Goal: Task Accomplishment & Management: Manage account settings

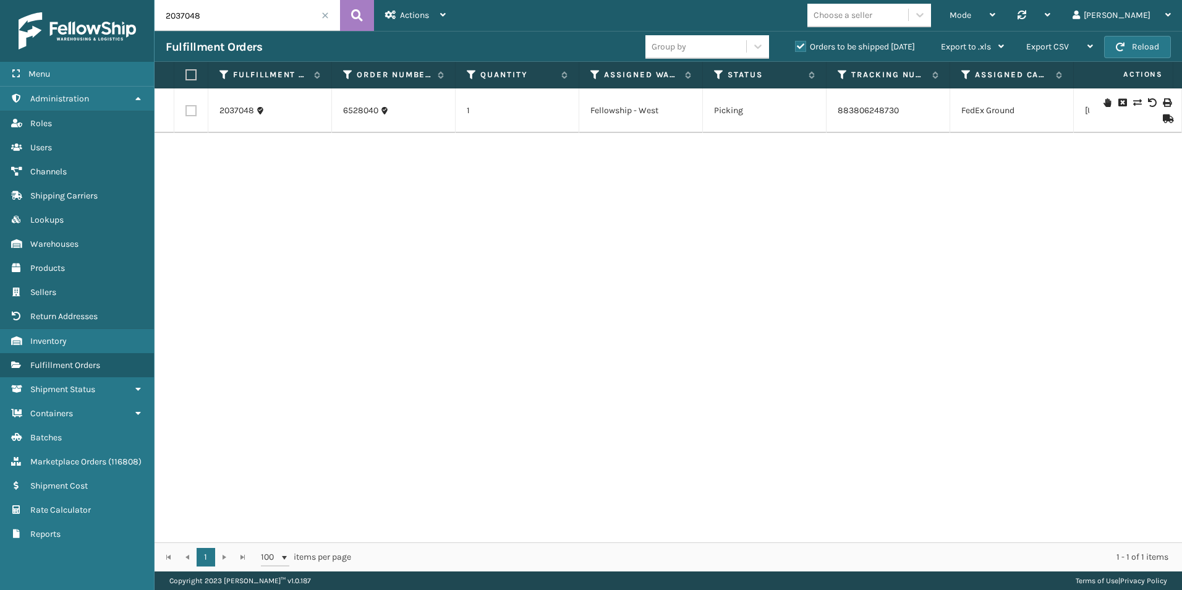
click at [324, 15] on span at bounding box center [324, 15] width 7 height 7
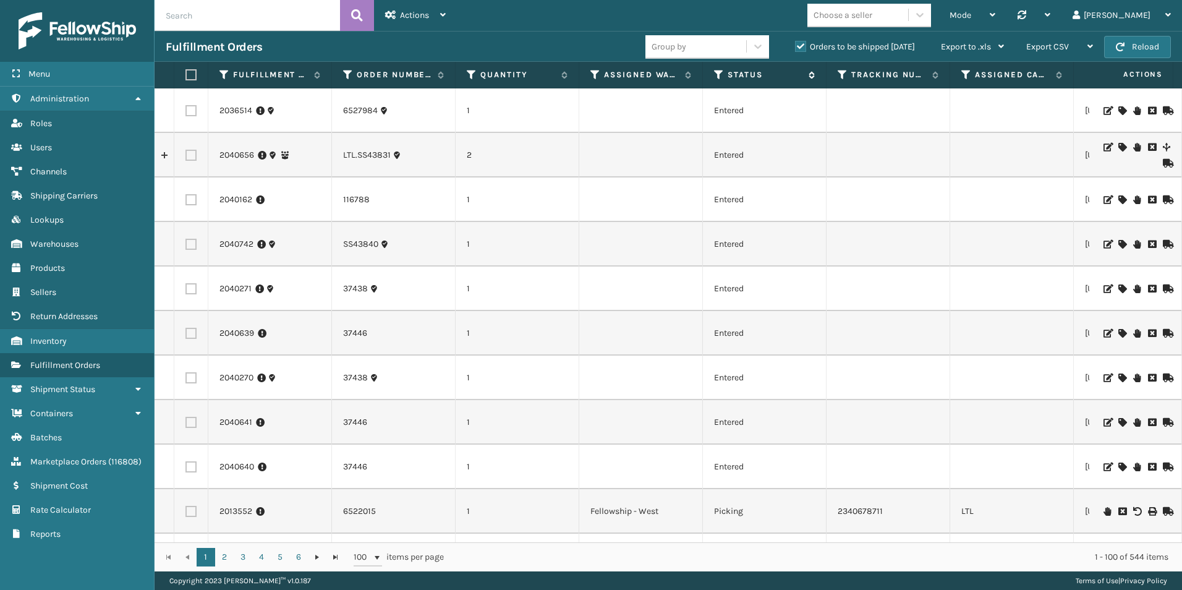
click at [715, 77] on icon at bounding box center [719, 74] width 10 height 11
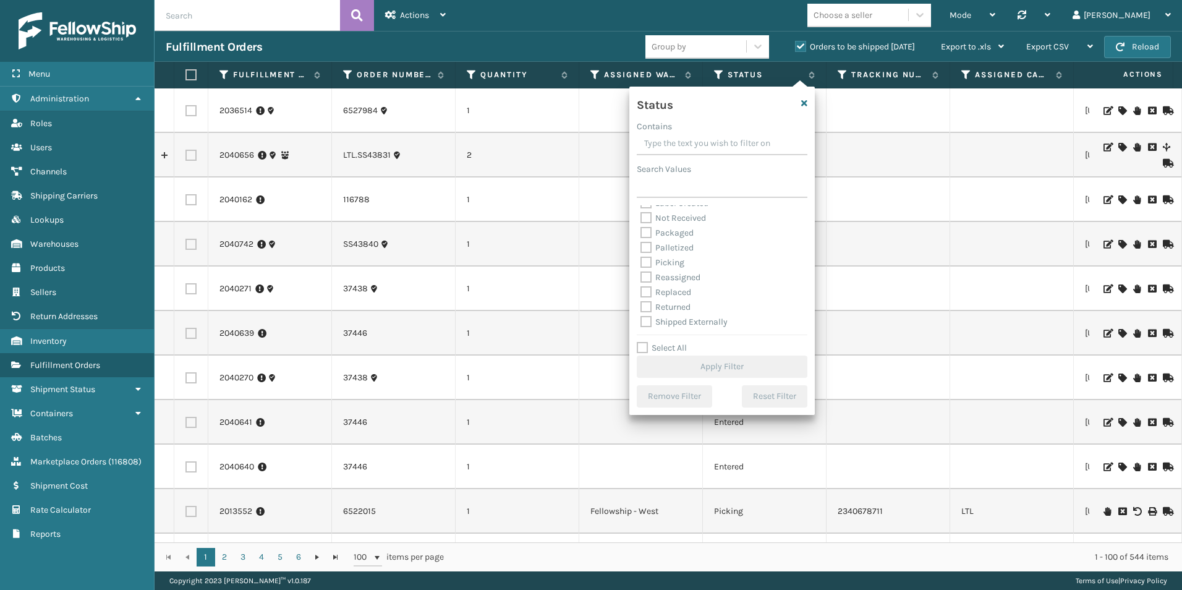
scroll to position [69, 0]
click at [647, 261] on label "Picking" at bounding box center [662, 262] width 44 height 11
click at [641, 261] on input "Picking" at bounding box center [640, 259] width 1 height 8
checkbox input "true"
click at [731, 362] on button "Apply Filter" at bounding box center [722, 366] width 171 height 22
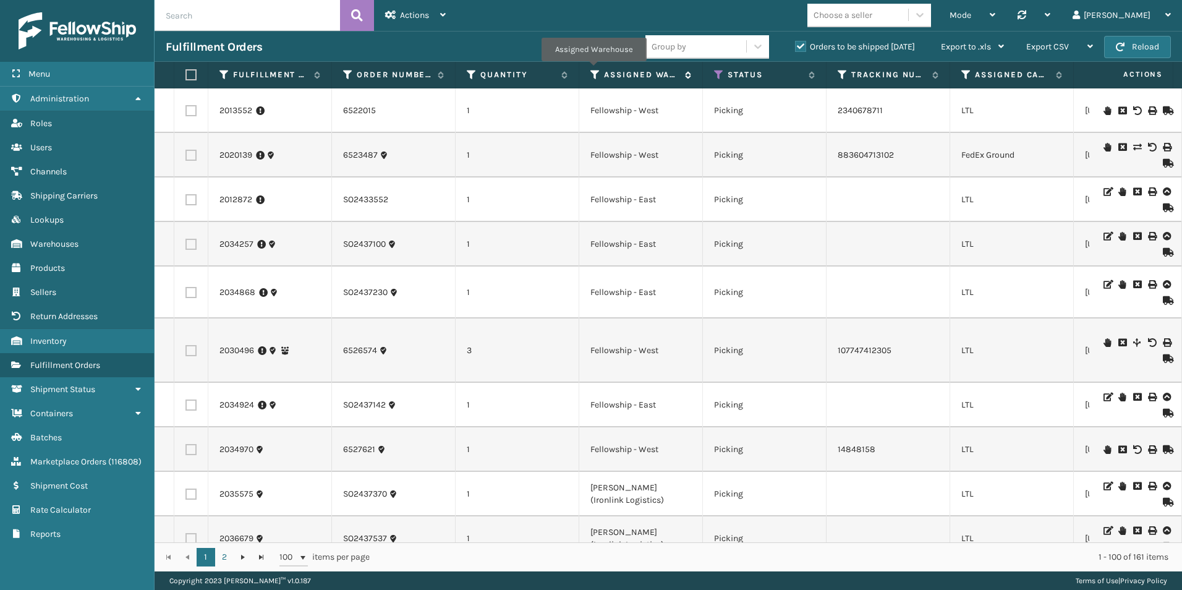
click at [593, 70] on icon at bounding box center [595, 74] width 10 height 11
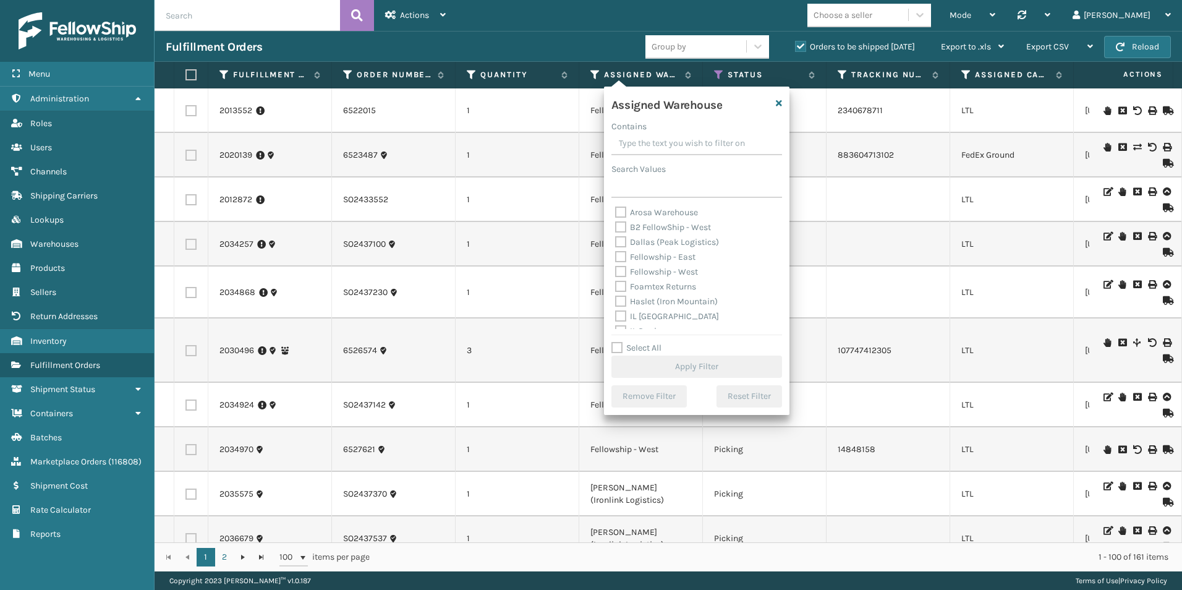
click at [619, 273] on label "Fellowship - West" at bounding box center [656, 271] width 83 height 11
click at [616, 273] on input "Fellowship - West" at bounding box center [615, 269] width 1 height 8
checkbox input "true"
click at [694, 367] on button "Apply Filter" at bounding box center [696, 366] width 171 height 22
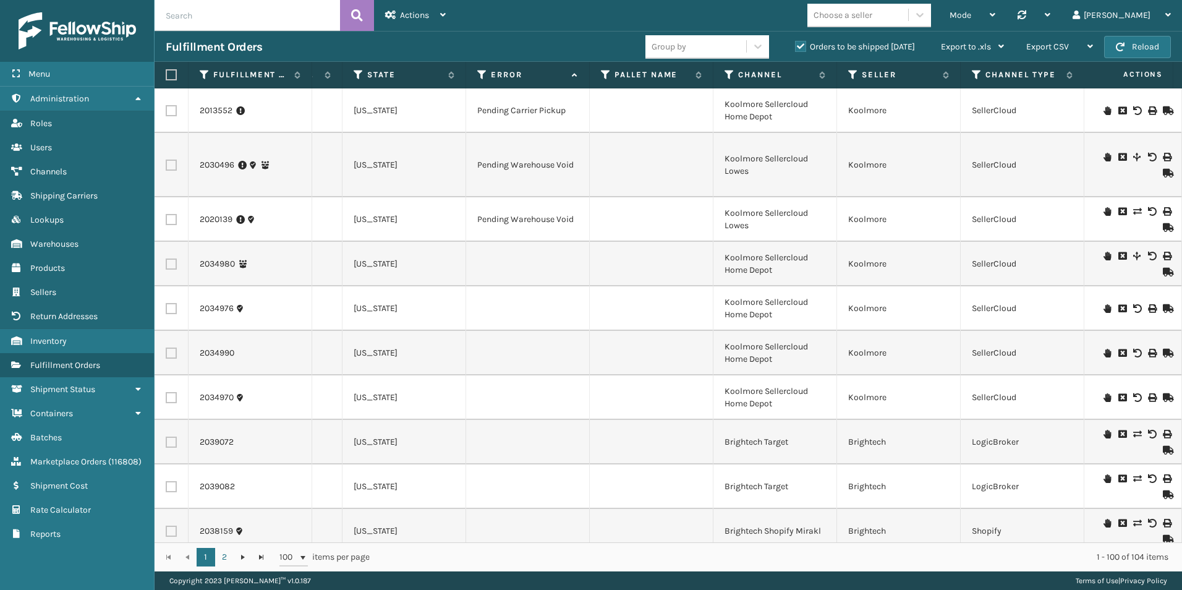
scroll to position [0, 883]
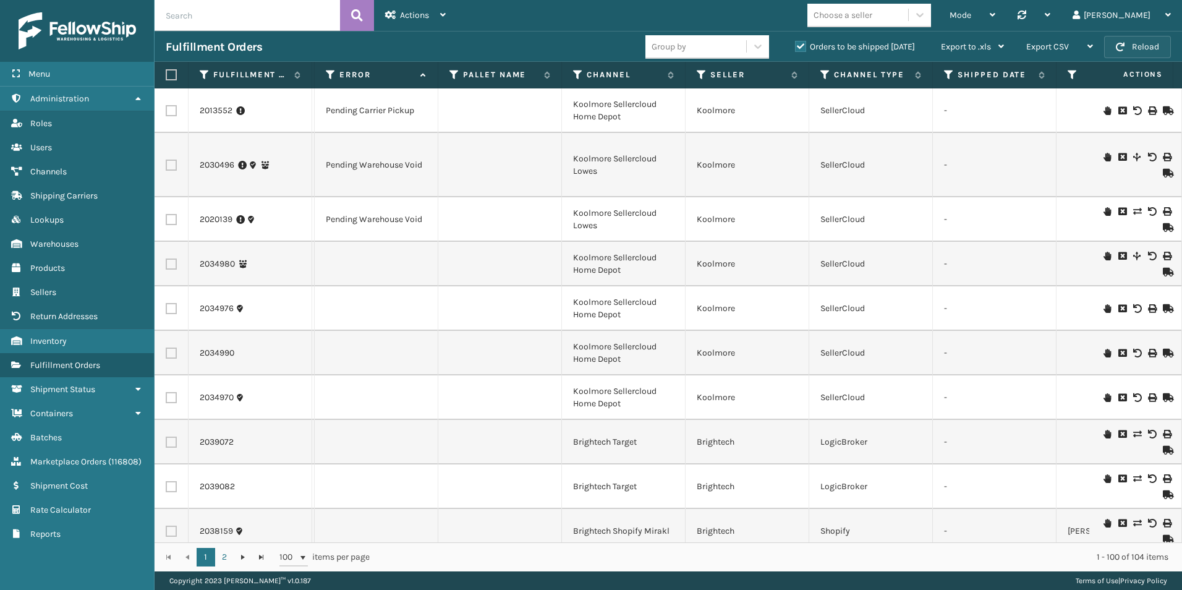
click at [1121, 47] on span "button" at bounding box center [1120, 47] width 9 height 9
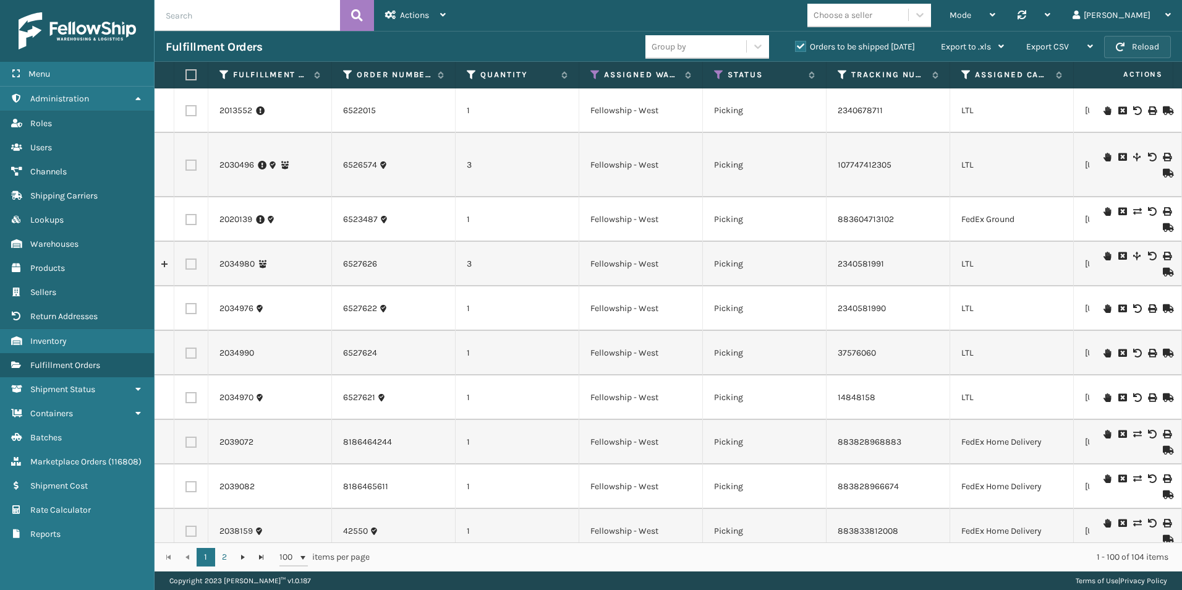
click at [1144, 51] on button "Reload" at bounding box center [1137, 47] width 67 height 22
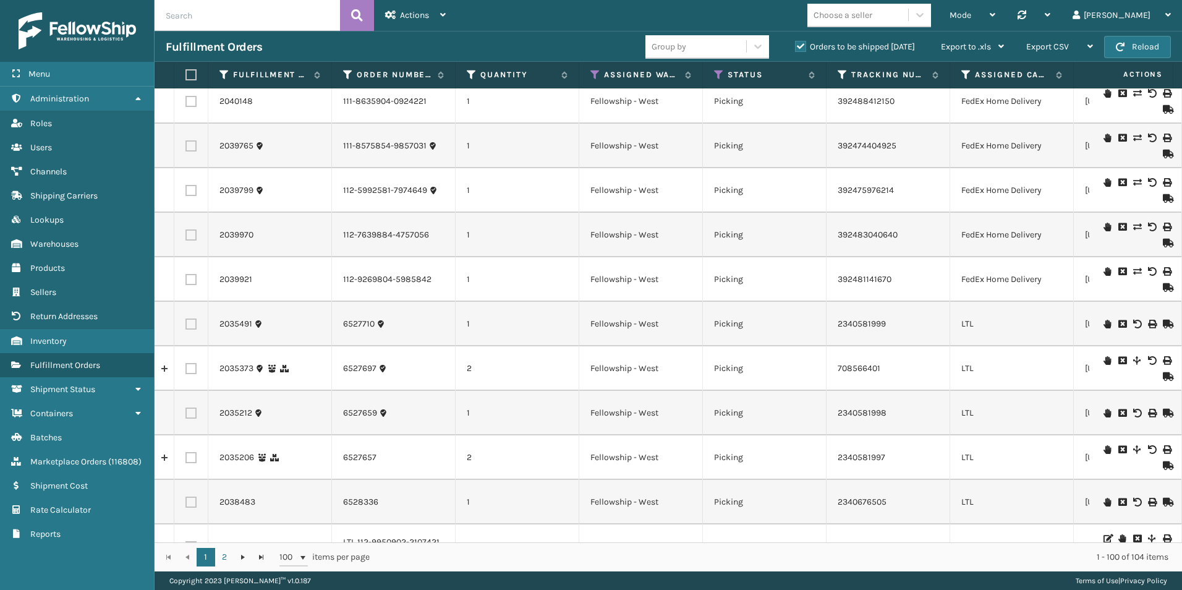
scroll to position [2163, 0]
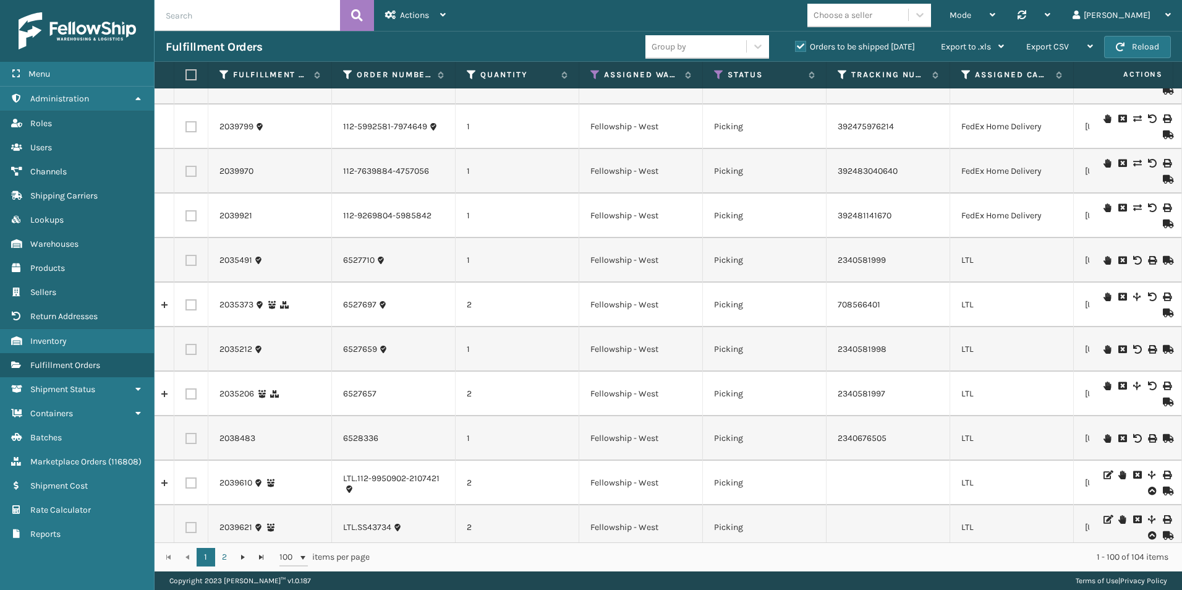
click at [959, 72] on th "Assigned Carrier Service" at bounding box center [1012, 75] width 124 height 27
click at [964, 74] on icon at bounding box center [966, 74] width 10 height 11
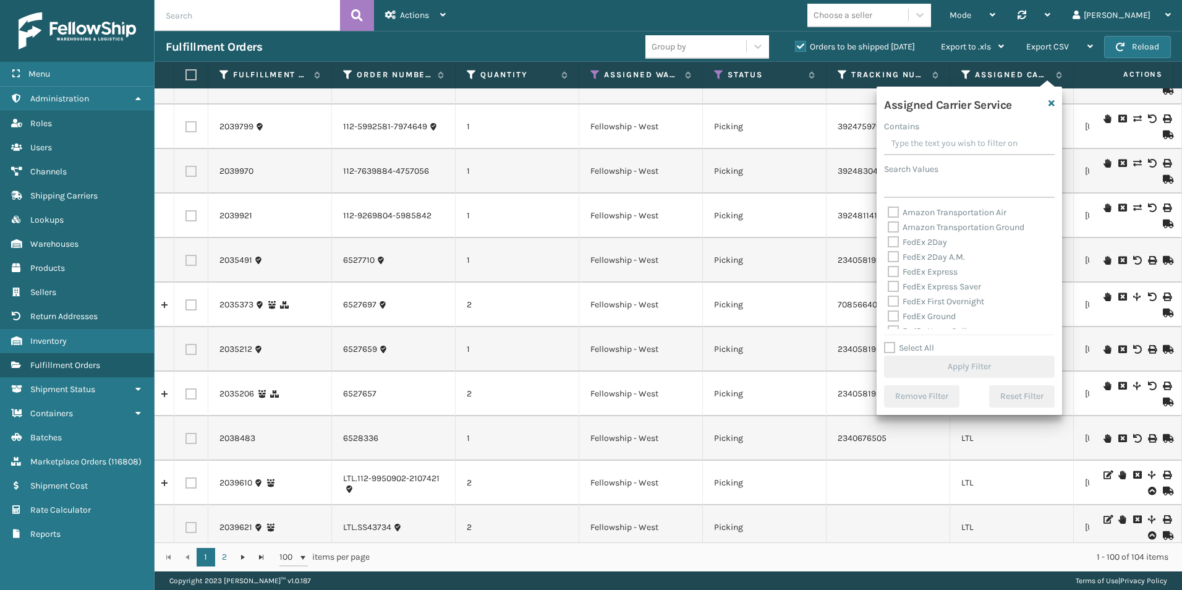
click at [891, 346] on label "Select All" at bounding box center [909, 347] width 50 height 11
click at [891, 342] on input "Select All" at bounding box center [976, 341] width 185 height 1
checkbox input "true"
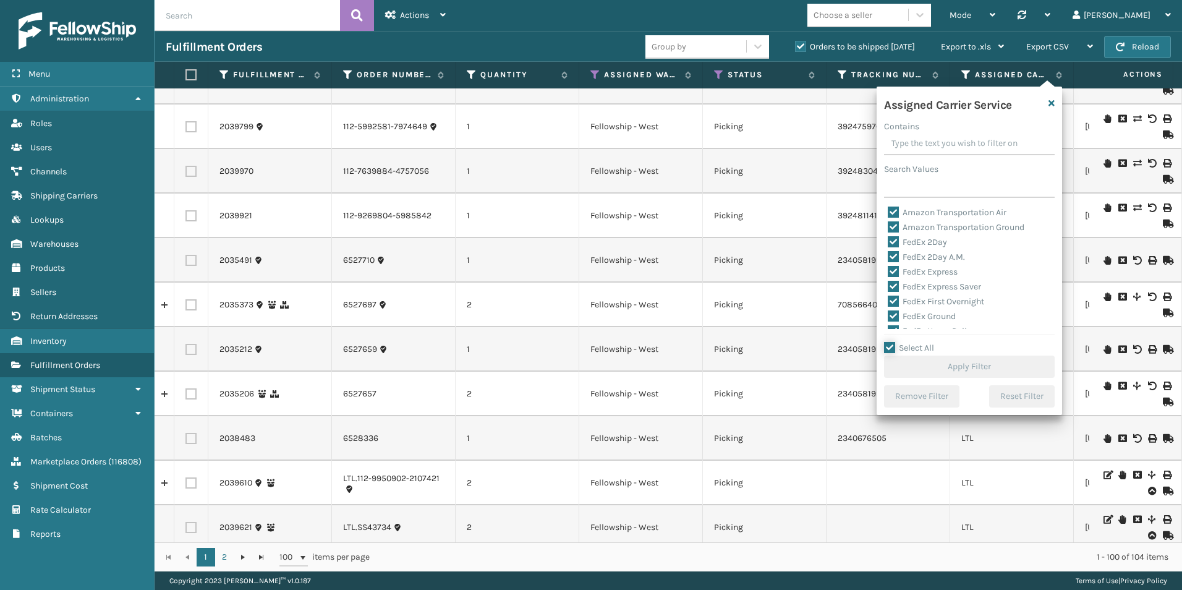
checkbox input "true"
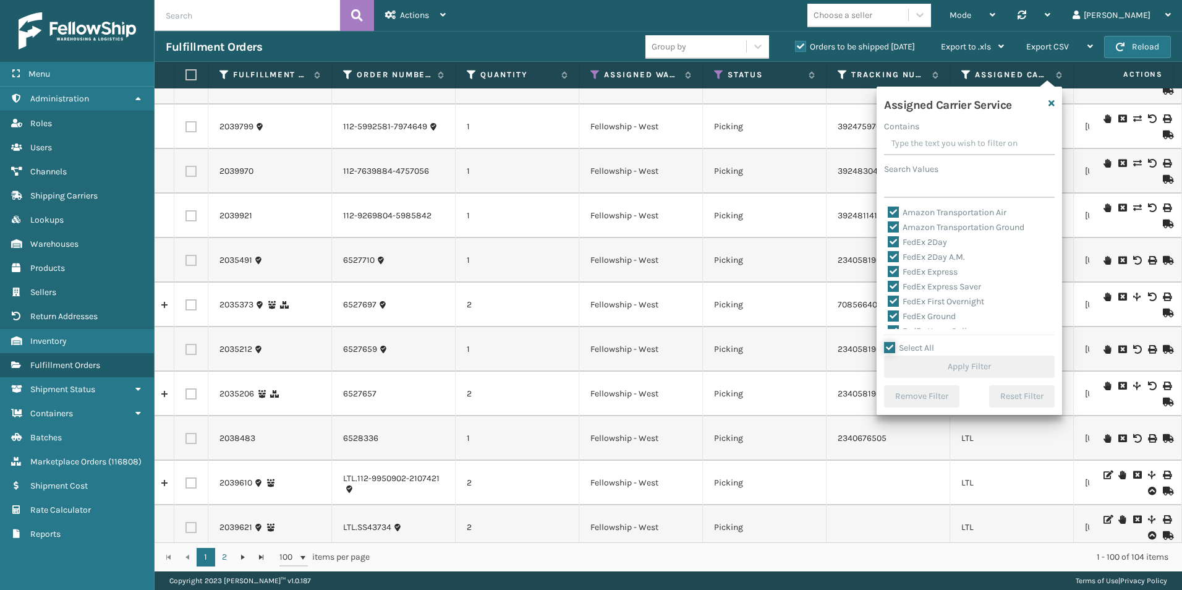
checkbox input "true"
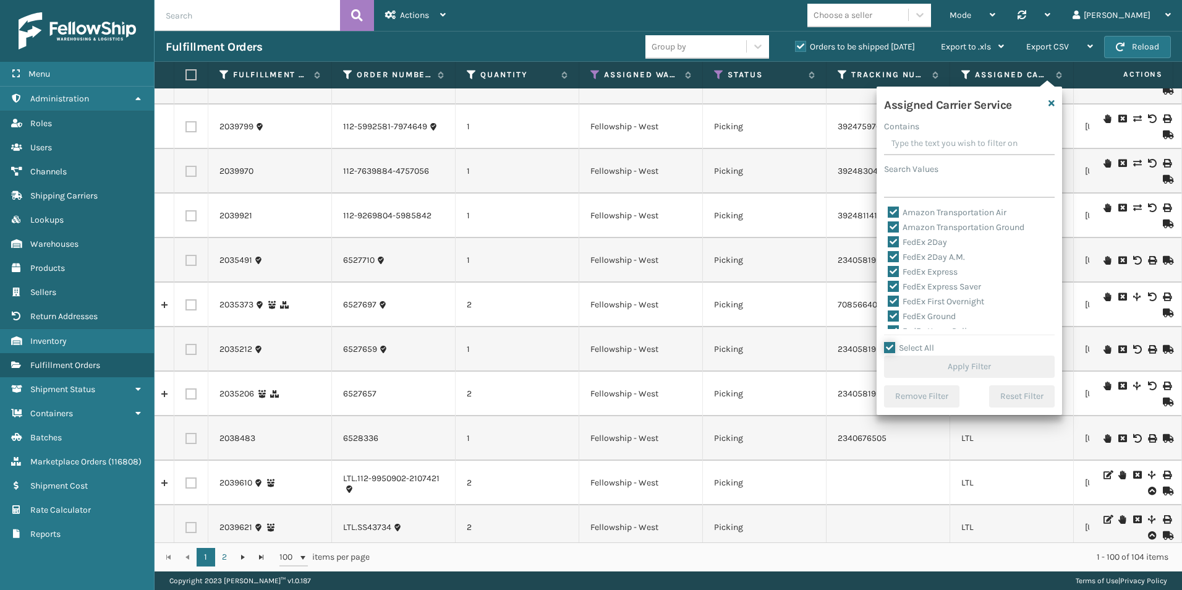
checkbox input "true"
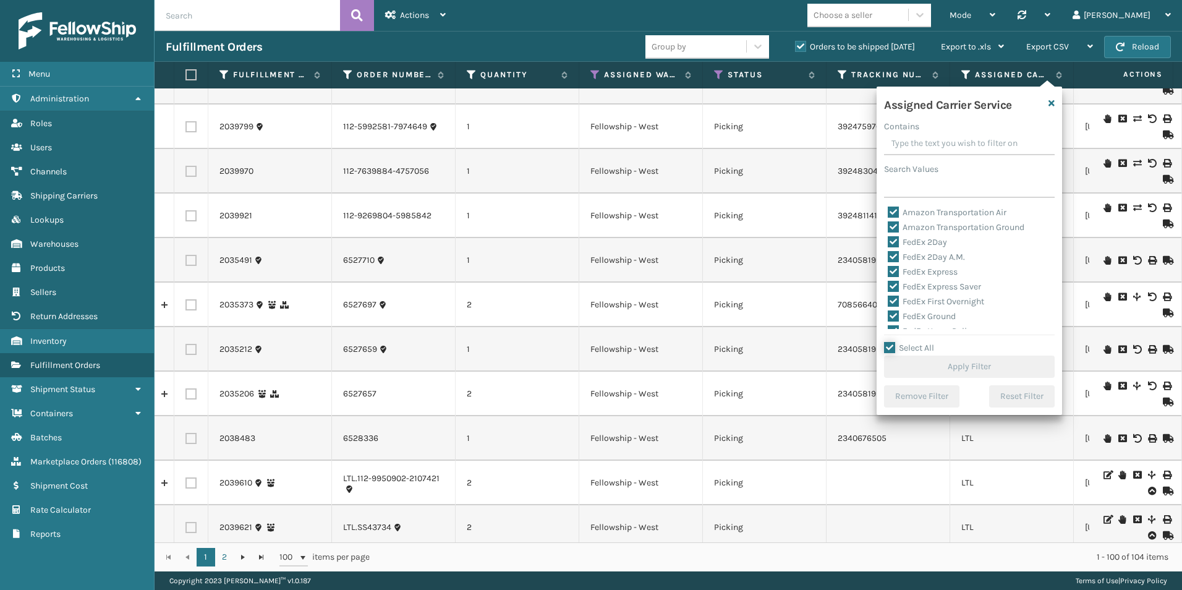
checkbox input "true"
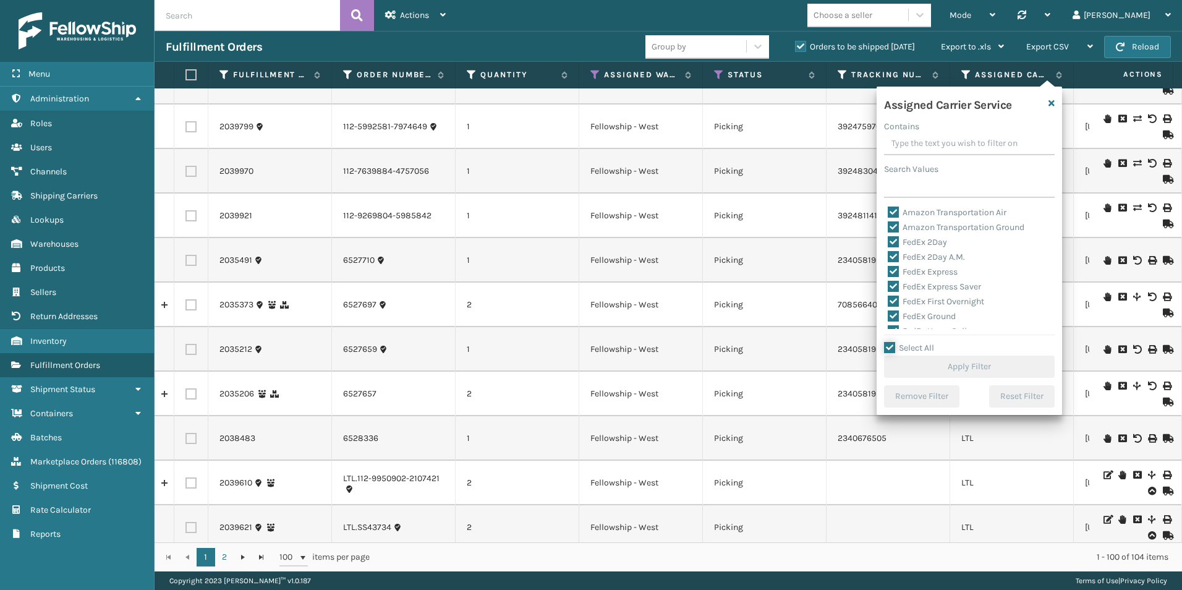
checkbox input "true"
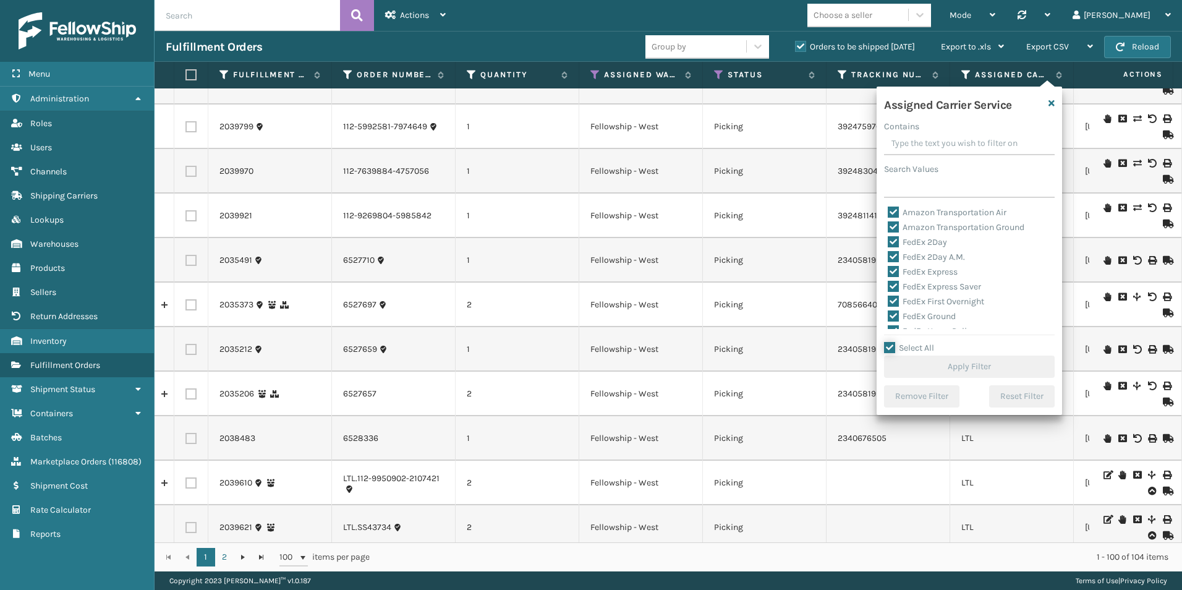
checkbox input "true"
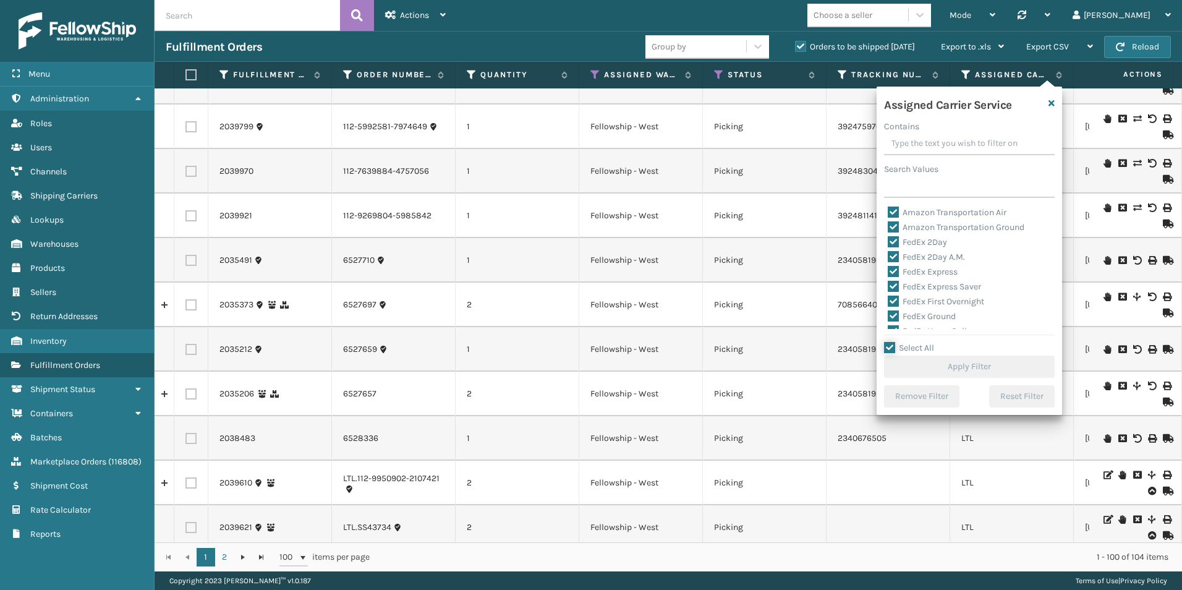
checkbox input "true"
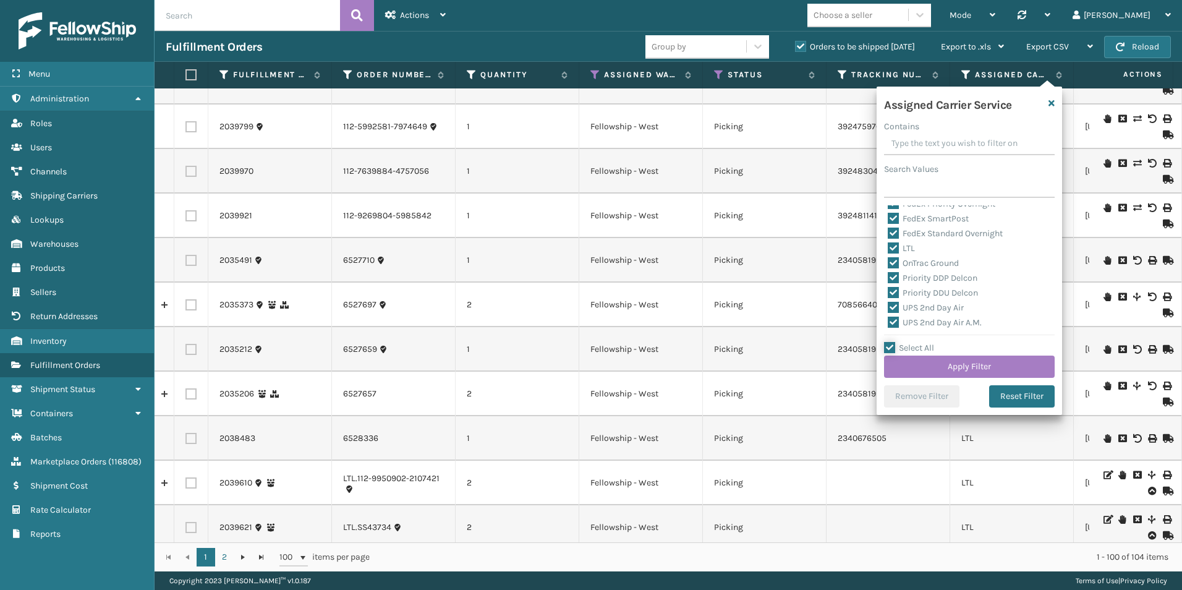
scroll to position [124, 0]
click at [895, 265] on label "LTL" at bounding box center [901, 266] width 27 height 11
click at [888, 265] on input "LTL" at bounding box center [888, 264] width 1 height 8
checkbox input "false"
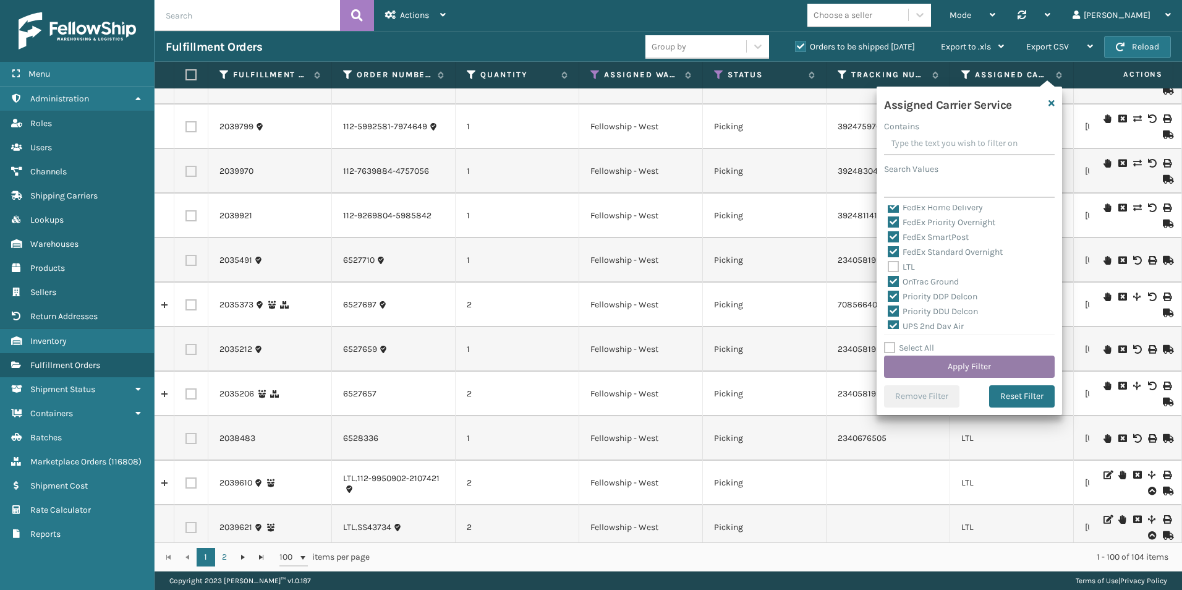
click at [971, 368] on button "Apply Filter" at bounding box center [969, 366] width 171 height 22
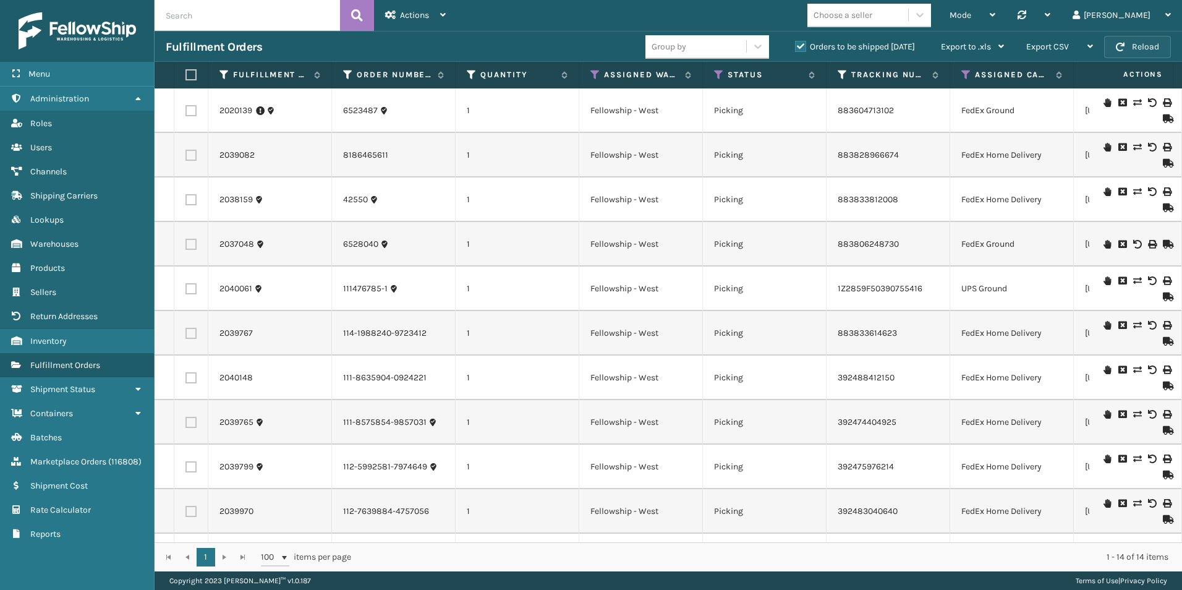
click at [1132, 43] on button "Reload" at bounding box center [1137, 47] width 67 height 22
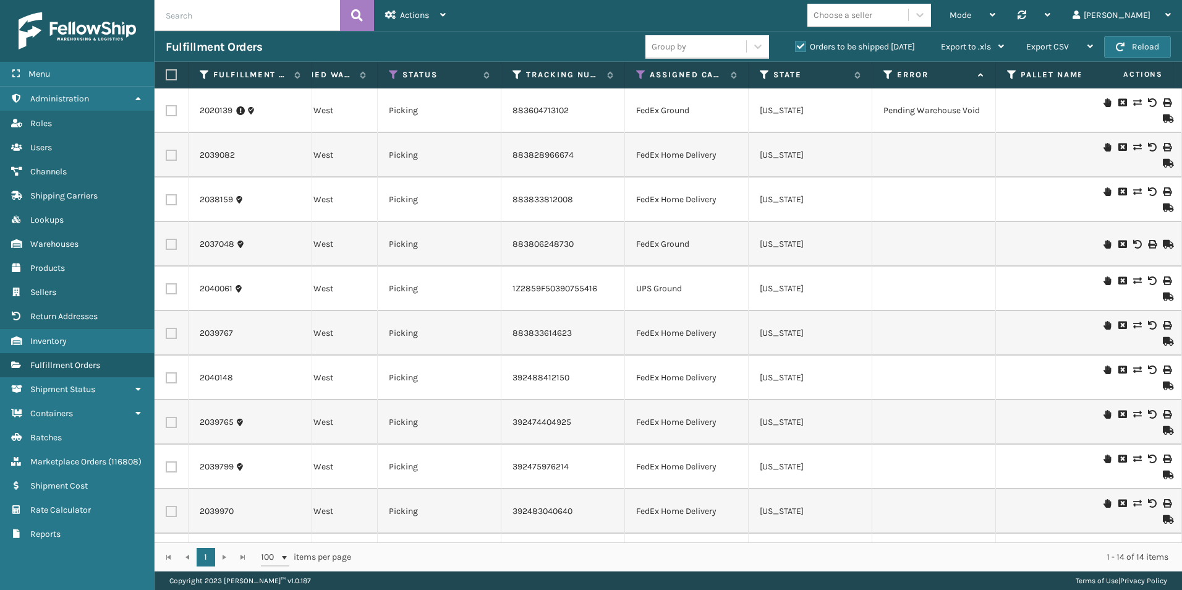
scroll to position [0, 350]
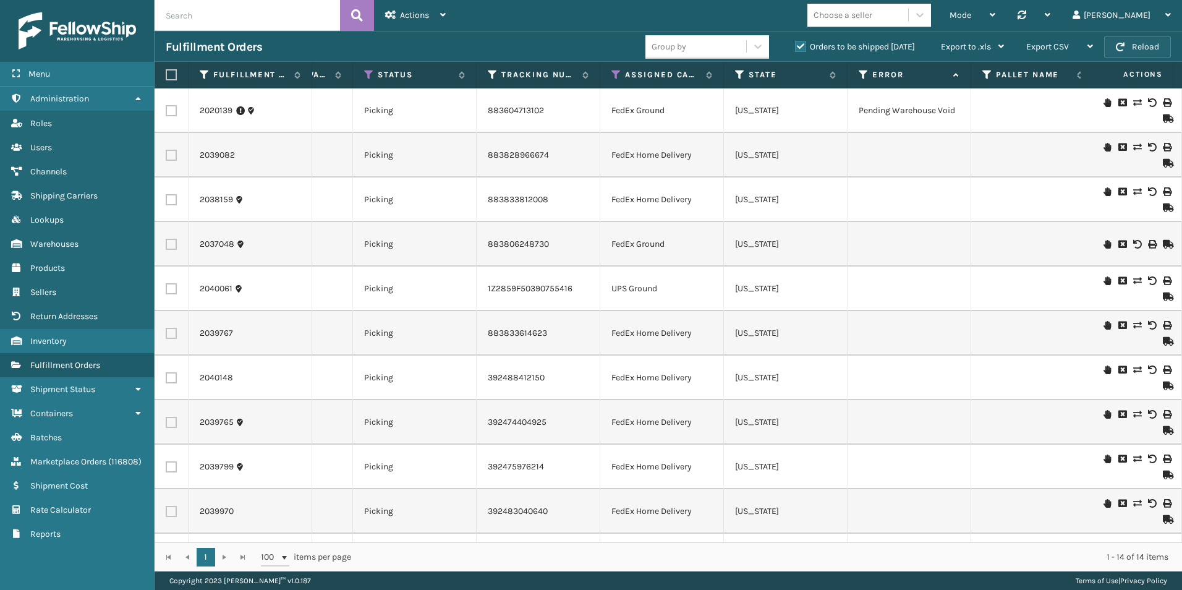
click at [1148, 45] on button "Reload" at bounding box center [1137, 47] width 67 height 22
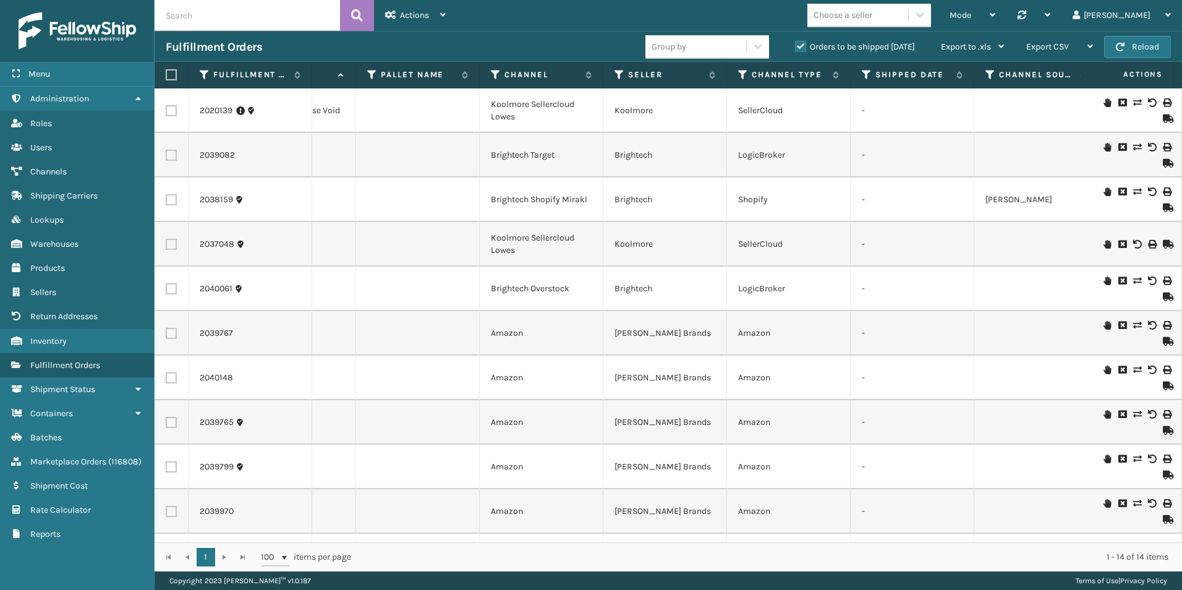
scroll to position [0, 985]
